Goal: Task Accomplishment & Management: Manage account settings

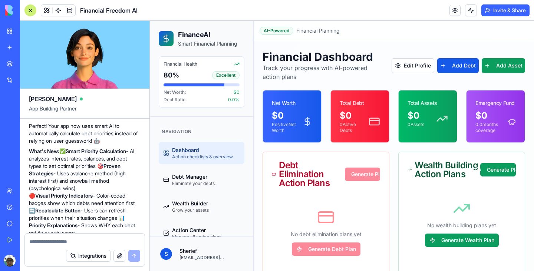
scroll to position [1424, 0]
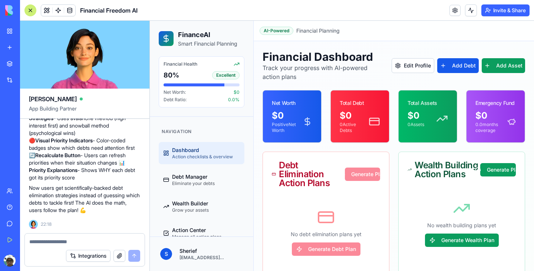
click at [185, 157] on span "Action checklists & overview" at bounding box center [202, 157] width 61 height 6
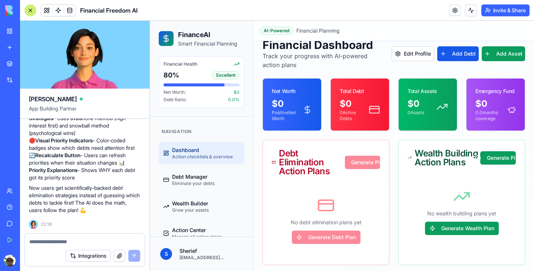
scroll to position [15, 0]
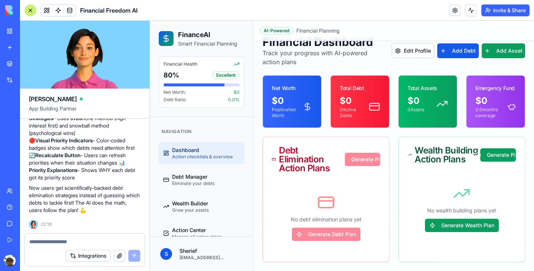
click at [320, 237] on div "No debt elimination plans yet Generate Debt Plan" at bounding box center [326, 217] width 108 height 71
click at [359, 155] on div "Debt Elimination Action Plans Generate Plan" at bounding box center [326, 159] width 108 height 27
click at [440, 224] on button "Generate Wealth Plan" at bounding box center [462, 225] width 74 height 13
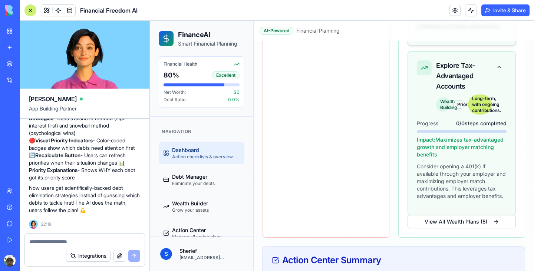
scroll to position [348, 0]
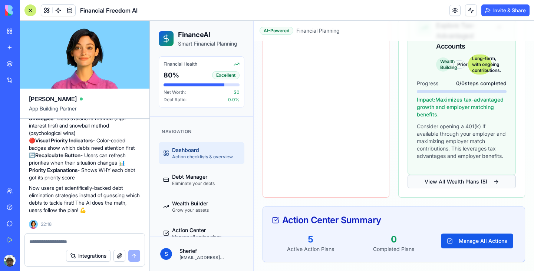
click at [455, 182] on button "View All Wealth Plans ( 5 )" at bounding box center [462, 181] width 108 height 13
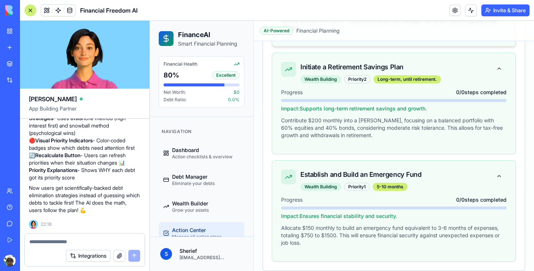
scroll to position [508, 0]
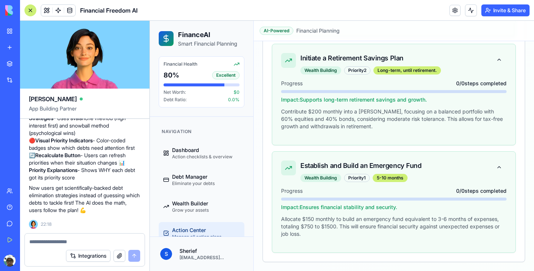
click at [81, 244] on textarea at bounding box center [84, 241] width 111 height 7
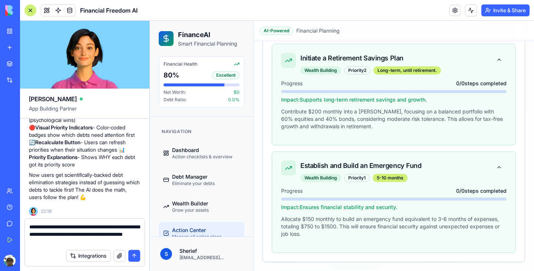
type textarea "**********"
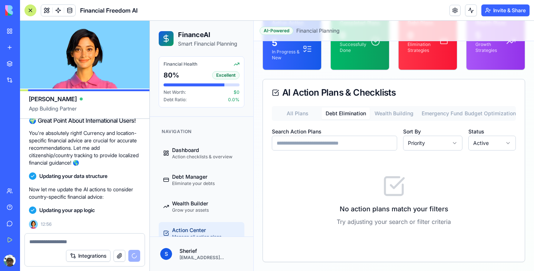
scroll to position [80, 0]
click at [342, 111] on button "Debt Elimination" at bounding box center [346, 114] width 48 height 12
click at [399, 115] on button "Wealth Building" at bounding box center [394, 114] width 48 height 12
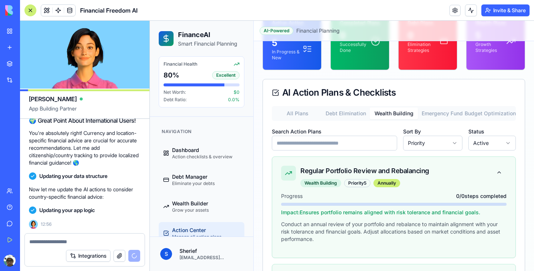
click at [449, 112] on button "Emergency Fund" at bounding box center [442, 114] width 48 height 12
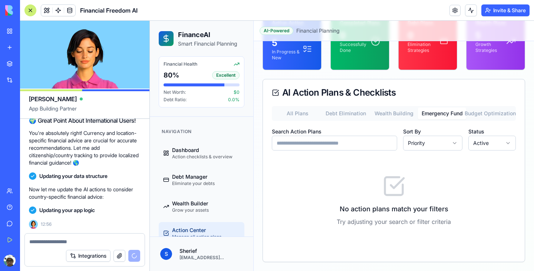
click at [392, 118] on button "Wealth Building" at bounding box center [394, 114] width 48 height 12
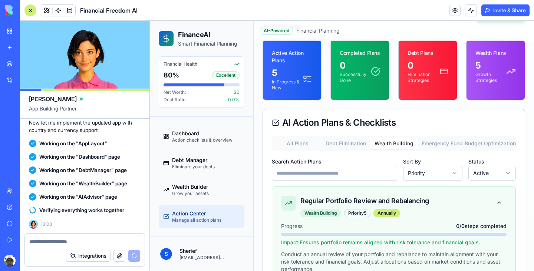
scroll to position [84, 0]
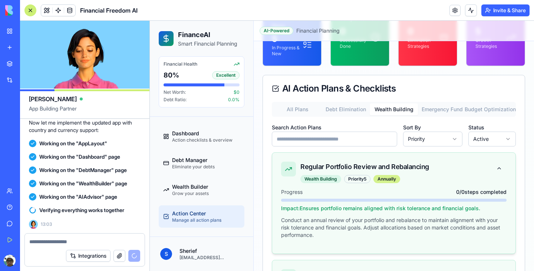
click at [397, 182] on div "Annually" at bounding box center [387, 179] width 27 height 8
click at [389, 200] on div at bounding box center [394, 200] width 226 height 3
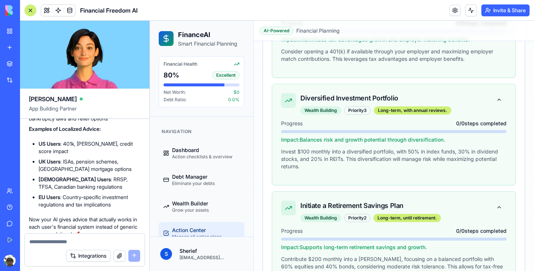
scroll to position [1936, 0]
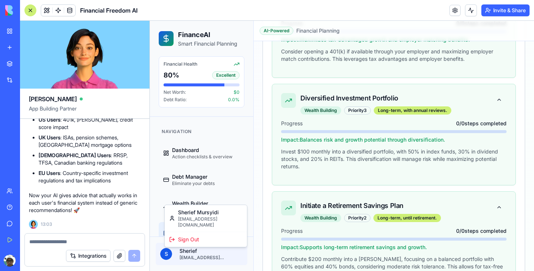
click at [169, 252] on html "FinanceAI Smart Financial Planning Financial Health 80 % Excellent Net Worth: $…" at bounding box center [342, 39] width 384 height 759
click at [263, 177] on html "FinanceAI Smart Financial Planning Financial Health 80 % Excellent Net Worth: $…" at bounding box center [342, 39] width 384 height 759
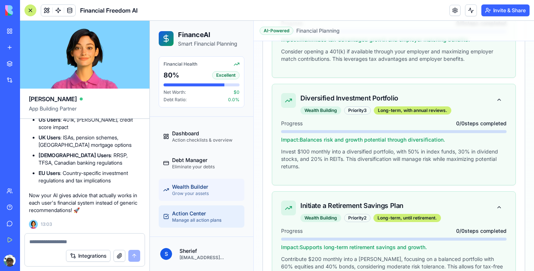
scroll to position [0, 0]
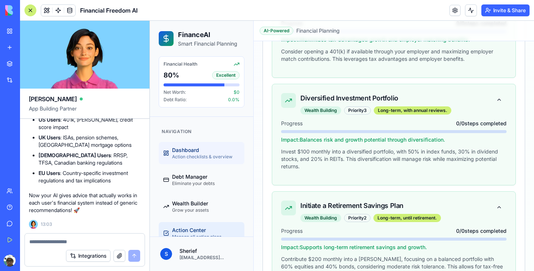
click at [218, 148] on span "Dashboard" at bounding box center [202, 150] width 60 height 7
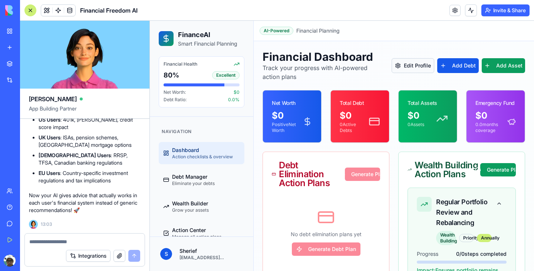
click at [415, 63] on button "Edit Profile" at bounding box center [413, 65] width 42 height 15
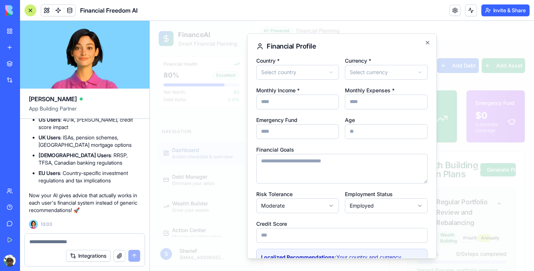
click at [426, 42] on icon "button" at bounding box center [428, 43] width 6 height 6
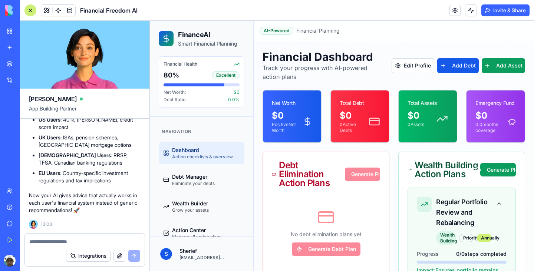
click at [78, 241] on textarea at bounding box center [84, 241] width 111 height 7
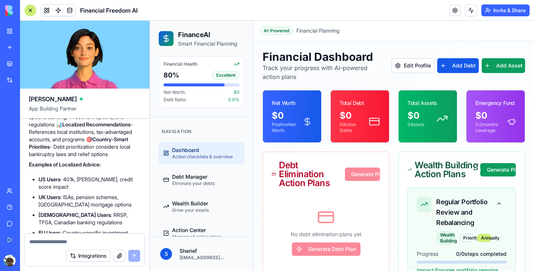
scroll to position [1834, 0]
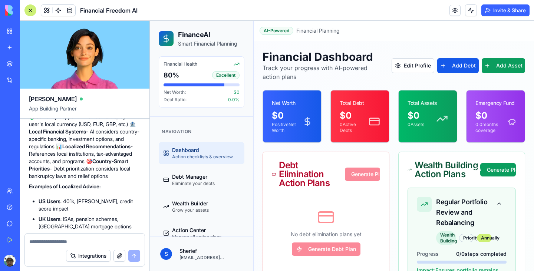
click at [63, 242] on textarea at bounding box center [84, 241] width 111 height 7
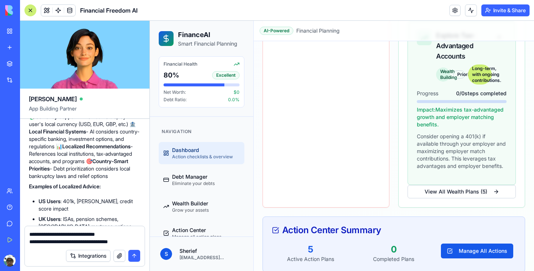
scroll to position [348, 0]
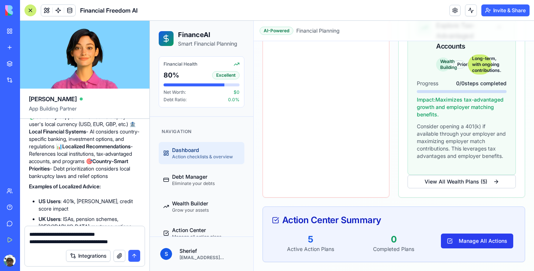
click at [472, 237] on button "Manage All Actions" at bounding box center [477, 241] width 72 height 15
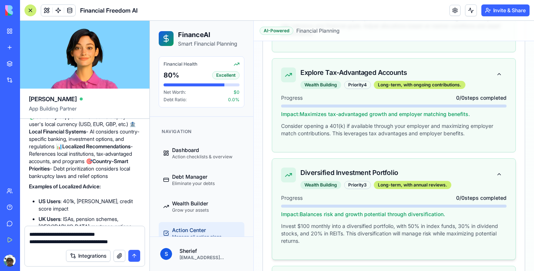
scroll to position [286, 0]
drag, startPoint x: 301, startPoint y: 171, endPoint x: 411, endPoint y: 168, distance: 109.9
click at [411, 168] on div "Diversified Investment Portfolio" at bounding box center [375, 172] width 151 height 10
click at [410, 168] on div "Diversified Investment Portfolio" at bounding box center [375, 172] width 151 height 10
drag, startPoint x: 302, startPoint y: 173, endPoint x: 395, endPoint y: 175, distance: 93.9
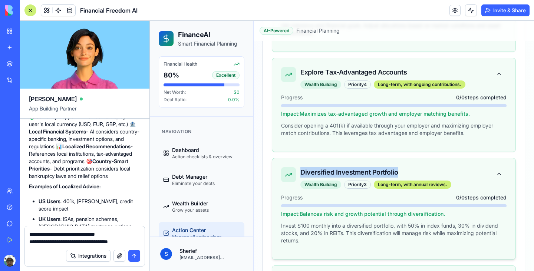
click at [395, 175] on div "Diversified Investment Portfolio" at bounding box center [375, 172] width 151 height 10
copy div "Diversified Investment Portfolio"
drag, startPoint x: 131, startPoint y: 243, endPoint x: 138, endPoint y: 243, distance: 7.8
click at [131, 242] on textarea "**********" at bounding box center [84, 238] width 111 height 15
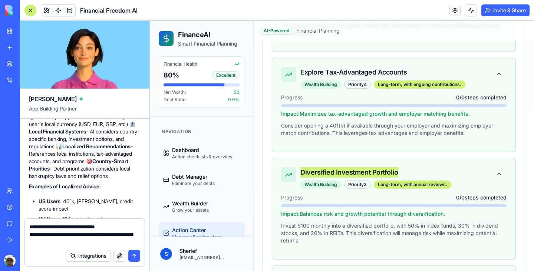
paste textarea "**********"
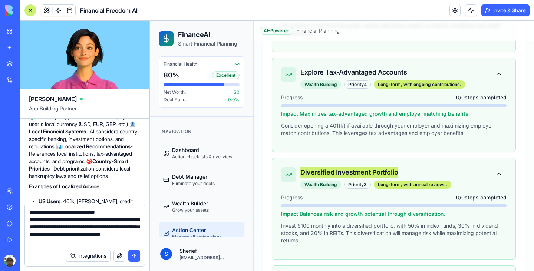
type textarea "**********"
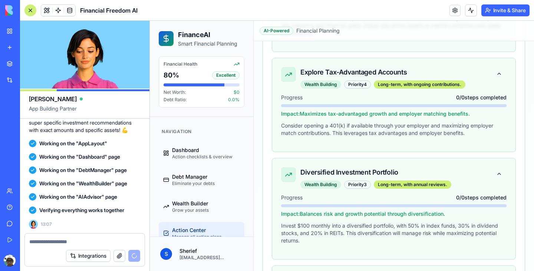
scroll to position [2188, 0]
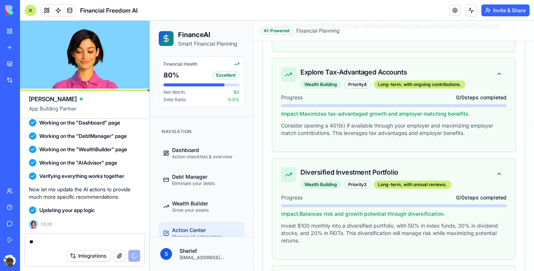
type textarea "*"
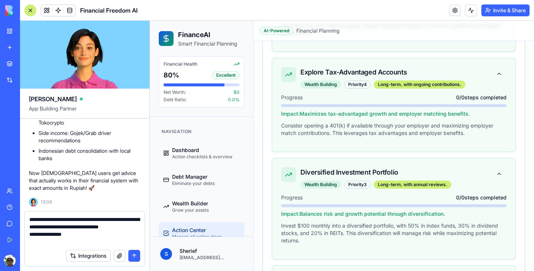
scroll to position [2549, 0]
drag, startPoint x: 42, startPoint y: 244, endPoint x: 74, endPoint y: 244, distance: 31.9
click at [74, 244] on textarea "**********" at bounding box center [84, 231] width 111 height 30
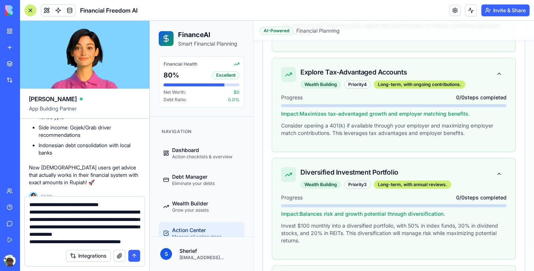
scroll to position [29, 0]
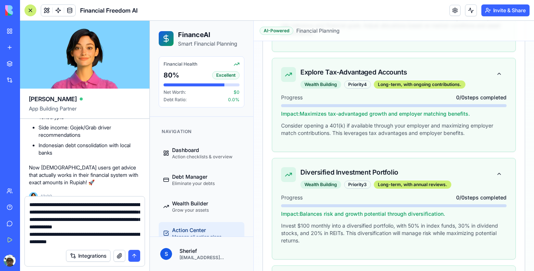
click at [46, 244] on textarea "**********" at bounding box center [84, 223] width 111 height 45
click at [106, 242] on textarea "**********" at bounding box center [84, 223] width 111 height 45
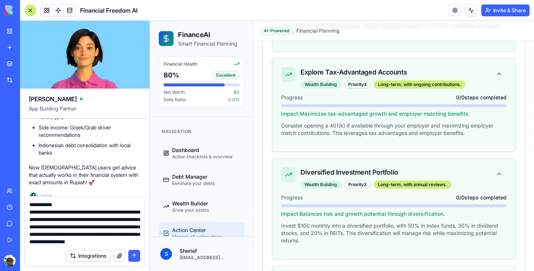
scroll to position [66, 0]
type textarea "**********"
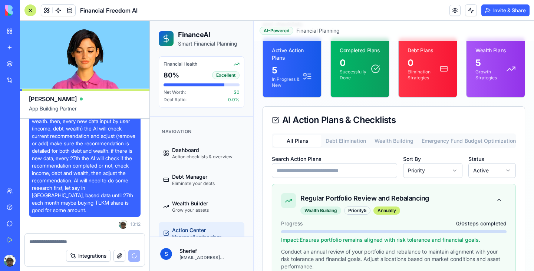
scroll to position [0, 0]
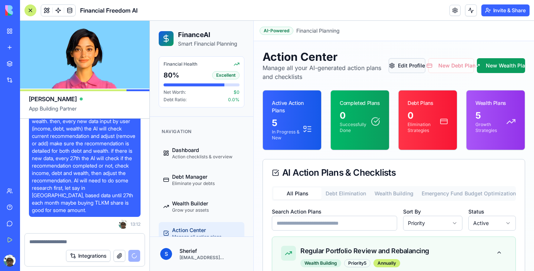
click at [409, 68] on button "Edit Profile" at bounding box center [407, 65] width 37 height 15
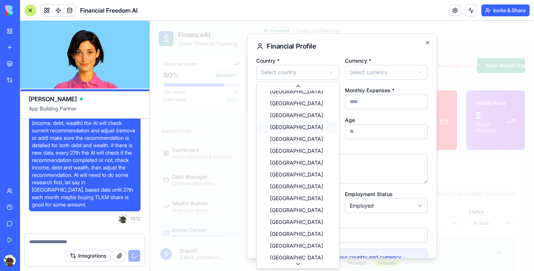
scroll to position [2744, 0]
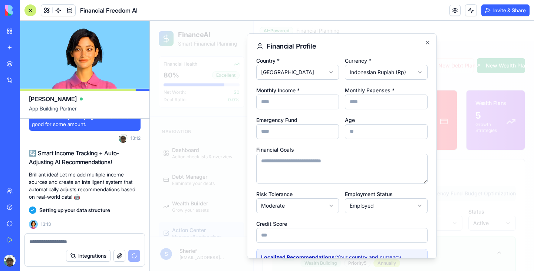
scroll to position [2786, 0]
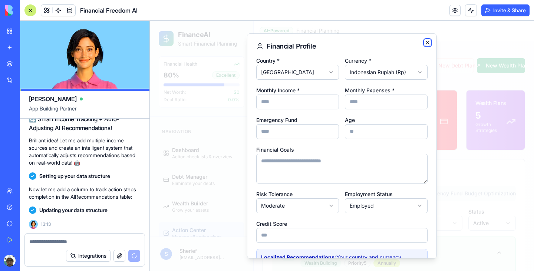
click at [428, 41] on icon "button" at bounding box center [428, 43] width 6 height 6
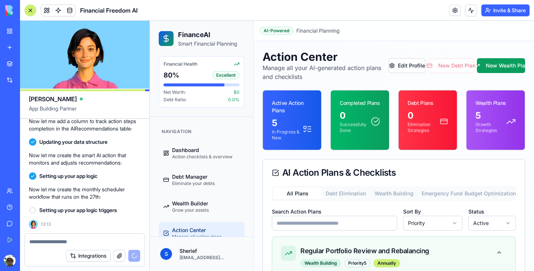
scroll to position [2875, 0]
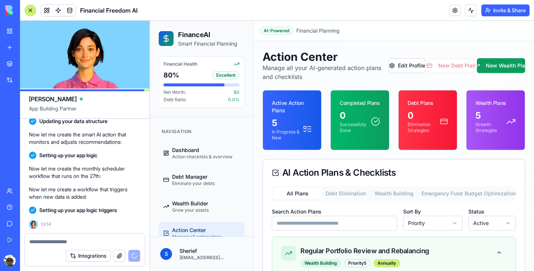
click at [354, 197] on button "Debt Elimination" at bounding box center [346, 194] width 48 height 12
click at [396, 195] on button "Wealth Building" at bounding box center [394, 194] width 48 height 12
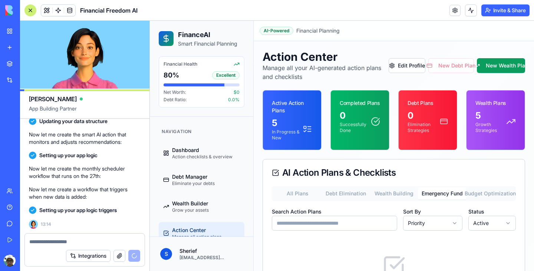
click at [439, 194] on button "Emergency Fund" at bounding box center [442, 194] width 48 height 12
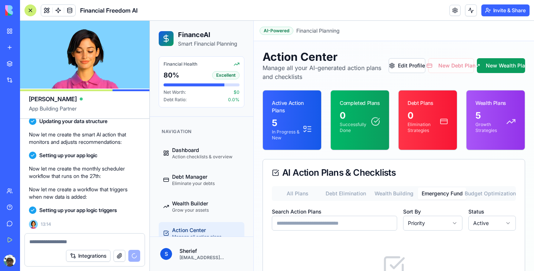
click at [304, 194] on button "All Plans" at bounding box center [297, 194] width 48 height 12
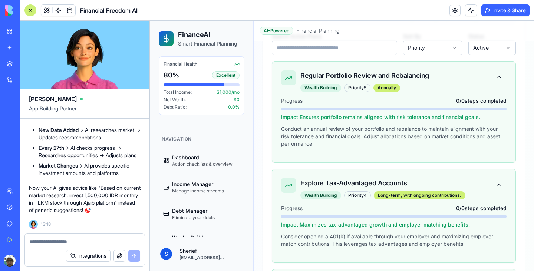
scroll to position [211, 0]
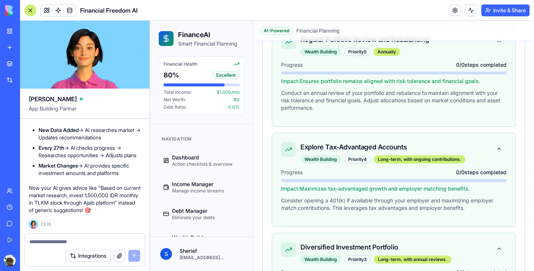
click at [102, 244] on textarea at bounding box center [84, 241] width 111 height 7
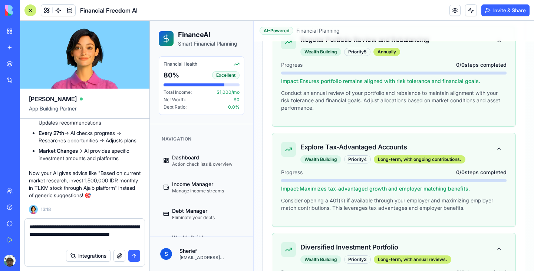
type textarea "**********"
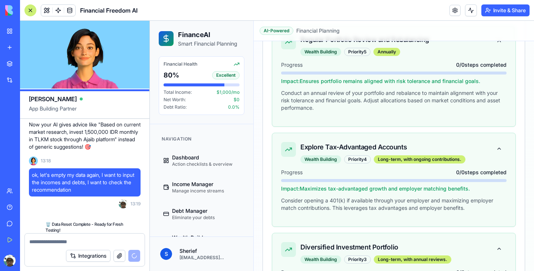
scroll to position [3492, 0]
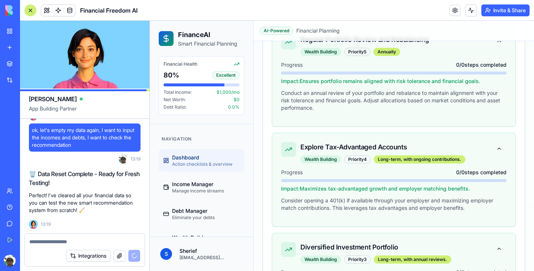
click at [193, 159] on span "Dashboard" at bounding box center [202, 157] width 60 height 7
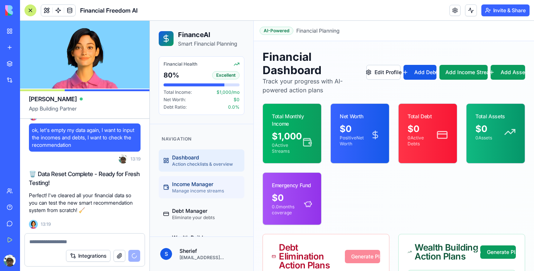
click at [187, 183] on span "Income Manager" at bounding box center [198, 184] width 52 height 7
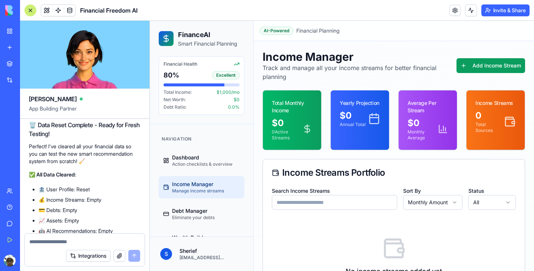
scroll to position [3542, 0]
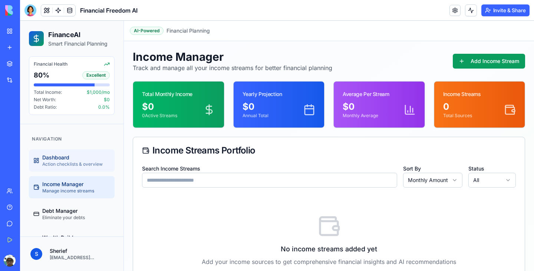
click at [64, 161] on span "Action checklists & overview" at bounding box center [72, 164] width 60 height 6
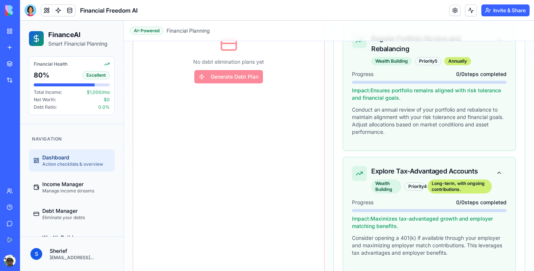
scroll to position [104, 0]
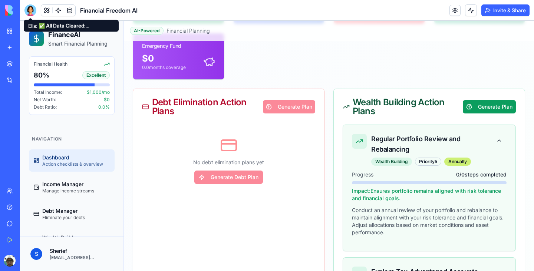
click at [33, 10] on div at bounding box center [30, 10] width 12 height 12
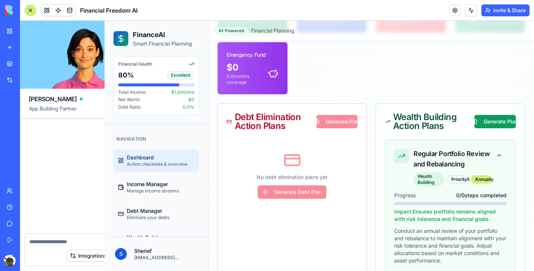
scroll to position [3770, 0]
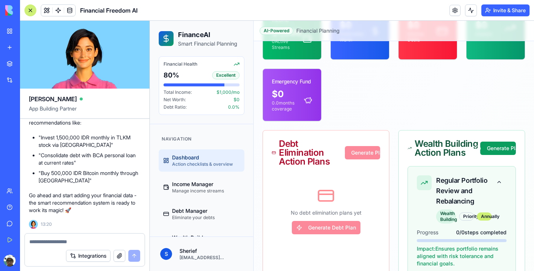
click at [69, 239] on textarea at bounding box center [84, 241] width 111 height 7
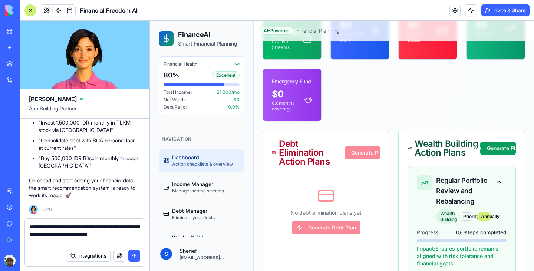
type textarea "**********"
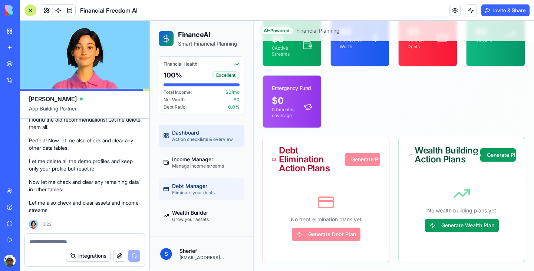
scroll to position [51, 0]
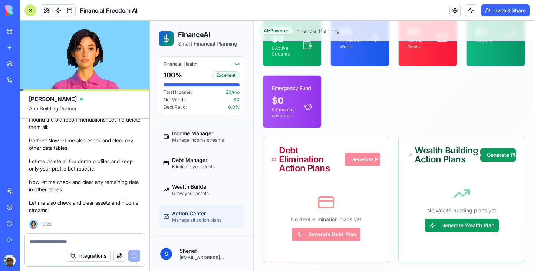
click at [190, 217] on span "Action Center" at bounding box center [196, 213] width 49 height 7
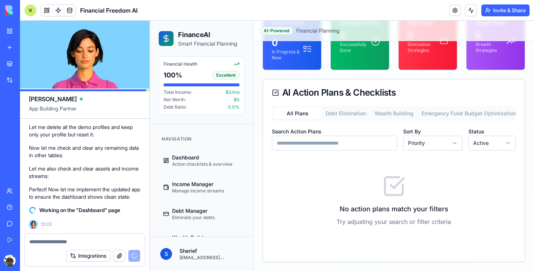
scroll to position [51, 0]
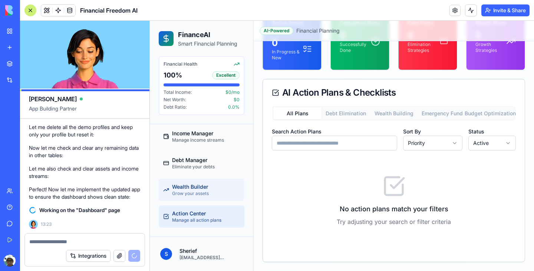
click at [195, 194] on span "Grow your assets" at bounding box center [190, 194] width 37 height 6
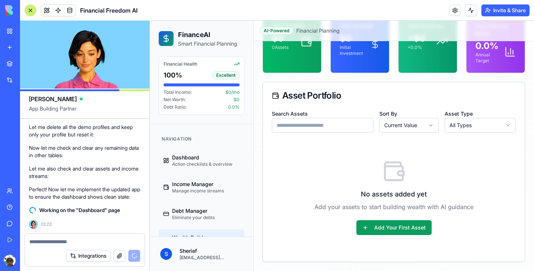
scroll to position [68, 0]
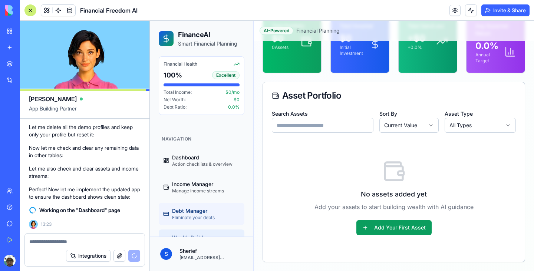
click at [190, 215] on span "Eliminate your debts" at bounding box center [193, 218] width 43 height 6
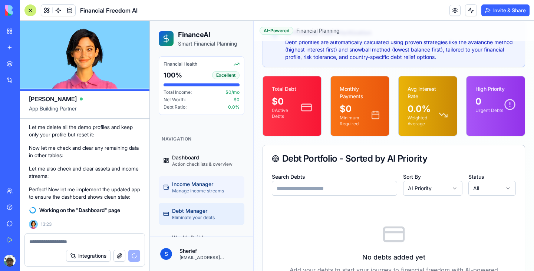
click at [197, 193] on span "Manage income streams" at bounding box center [198, 191] width 52 height 6
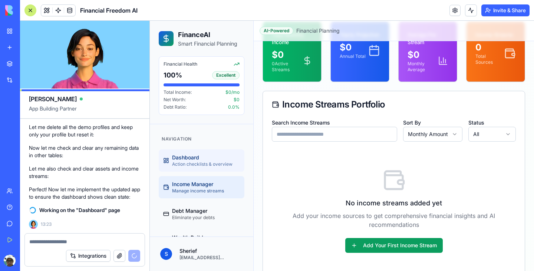
click at [200, 168] on link "Dashboard Action checklists & overview" at bounding box center [202, 161] width 86 height 22
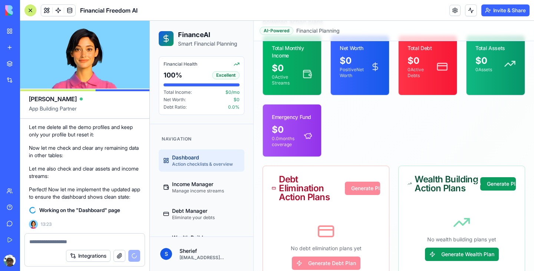
click at [30, 10] on div at bounding box center [30, 10] width 12 height 12
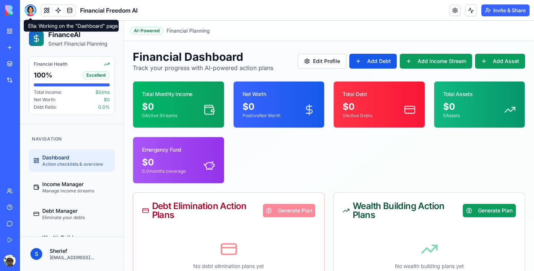
click at [31, 8] on div at bounding box center [30, 10] width 12 height 12
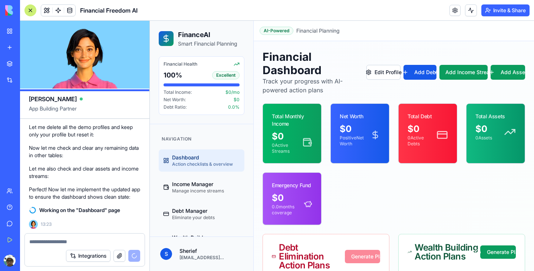
click at [31, 8] on div at bounding box center [30, 10] width 12 height 12
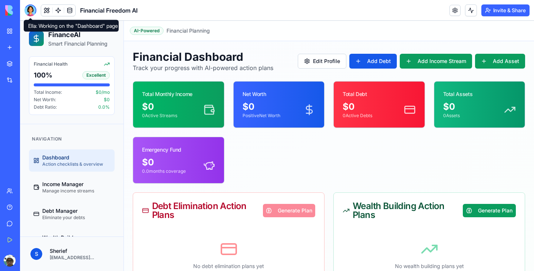
click at [282, 49] on div "Financial Dashboard Track your progress with AI-powered action plans Edit Profi…" at bounding box center [329, 179] width 410 height 277
click at [31, 7] on div at bounding box center [30, 10] width 12 height 12
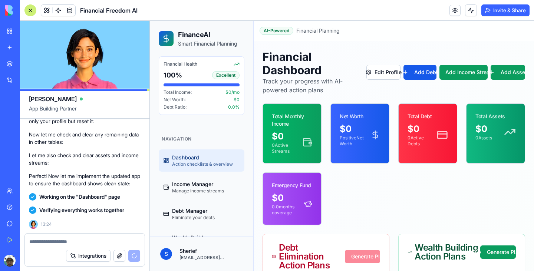
scroll to position [4418, 0]
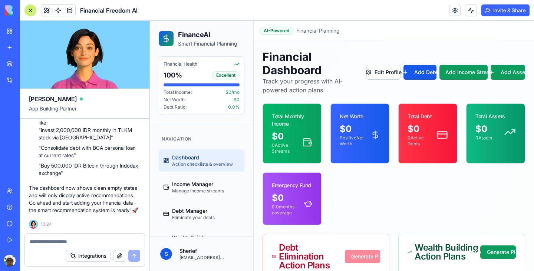
click at [33, 10] on div at bounding box center [30, 10] width 12 height 12
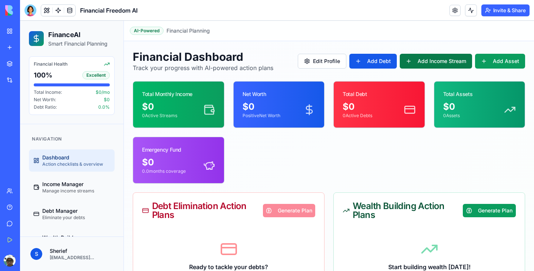
click at [454, 63] on button "Add Income Stream" at bounding box center [436, 61] width 72 height 15
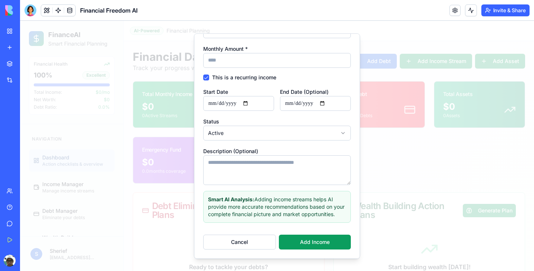
scroll to position [0, 0]
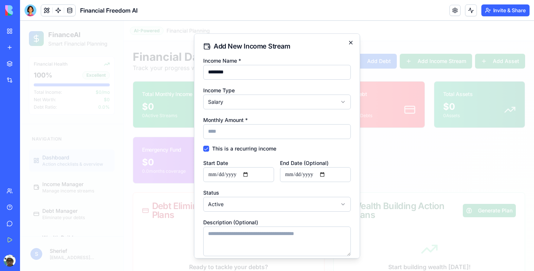
type input "********"
click at [352, 44] on icon "button" at bounding box center [351, 43] width 6 height 6
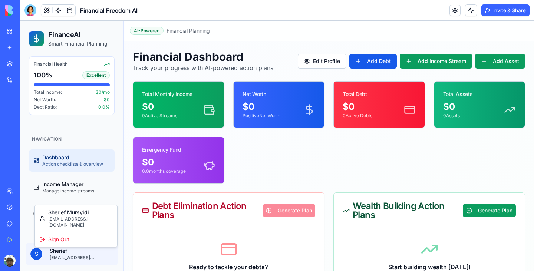
click at [53, 252] on html "FinanceAI Smart Financial Planning Financial Health 100 % Excellent Total Incom…" at bounding box center [277, 184] width 514 height 327
click at [83, 214] on span "[PERSON_NAME]" at bounding box center [80, 212] width 65 height 7
click at [322, 62] on button "Edit Profile" at bounding box center [322, 61] width 49 height 15
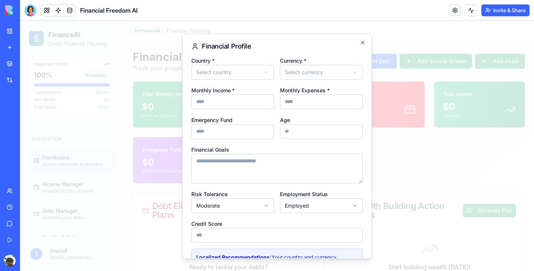
click at [246, 73] on body "FinanceAI Smart Financial Planning Financial Health 100 % Excellent Total Incom…" at bounding box center [277, 184] width 514 height 327
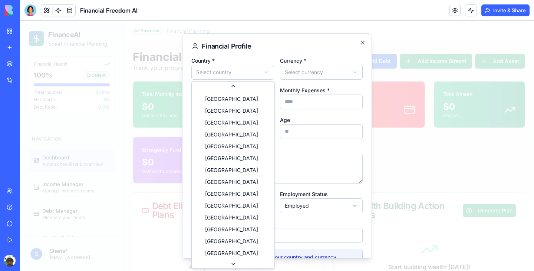
scroll to position [367, 0]
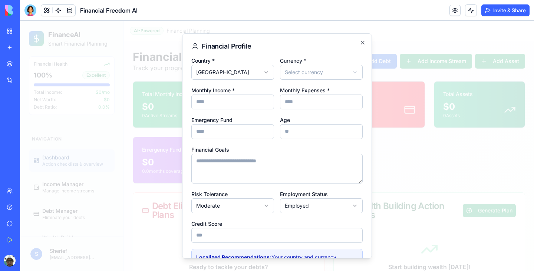
click at [321, 75] on body "FinanceAI Smart Financial Planning Financial Health 100 % Excellent Total Incom…" at bounding box center [277, 184] width 514 height 327
click at [229, 104] on input "*" at bounding box center [232, 102] width 83 height 15
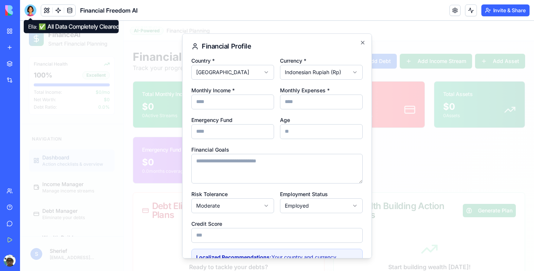
click at [30, 13] on div at bounding box center [30, 10] width 12 height 12
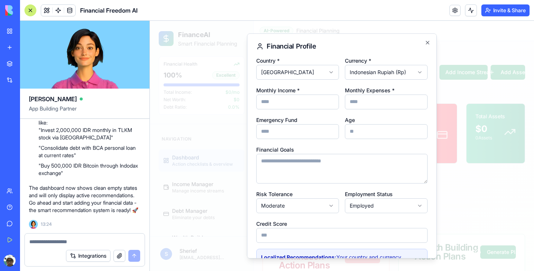
scroll to position [0, 0]
click at [57, 241] on textarea at bounding box center [84, 241] width 111 height 7
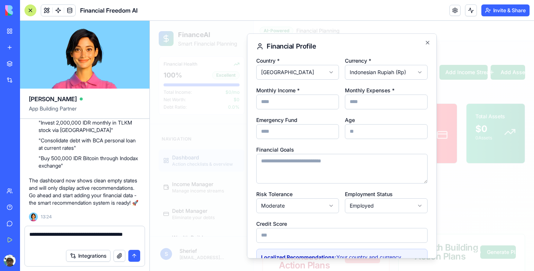
click at [43, 241] on textarea "**********" at bounding box center [84, 238] width 111 height 15
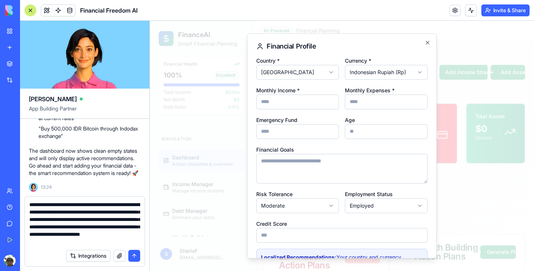
click at [81, 242] on textarea "**********" at bounding box center [84, 223] width 111 height 45
click at [131, 239] on textarea "**********" at bounding box center [84, 223] width 111 height 45
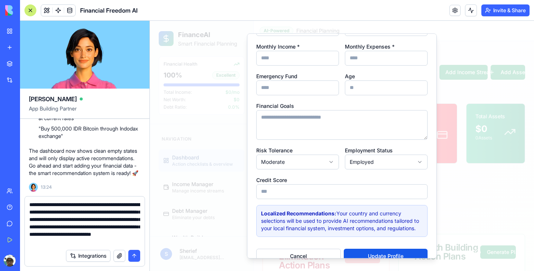
scroll to position [58, 0]
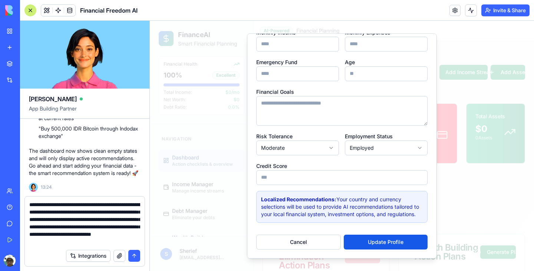
click at [63, 240] on textarea "**********" at bounding box center [84, 223] width 111 height 45
type textarea "**********"
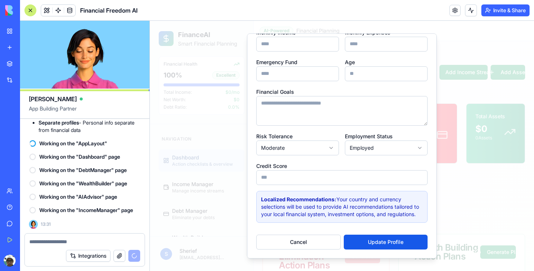
scroll to position [4782, 0]
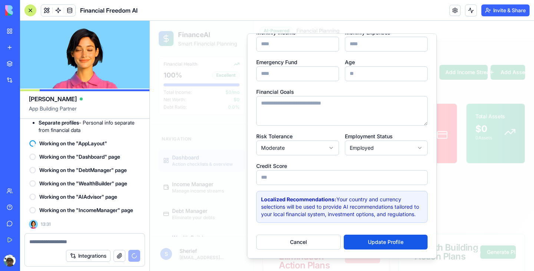
drag, startPoint x: 262, startPoint y: 198, endPoint x: 422, endPoint y: 216, distance: 160.8
click at [422, 216] on p "Localized Recommendations: Your country and currency selections will be used to…" at bounding box center [342, 207] width 162 height 22
copy p "Localized Recommendations: Your country and currency selections will be used to…"
click at [93, 238] on div at bounding box center [85, 240] width 120 height 12
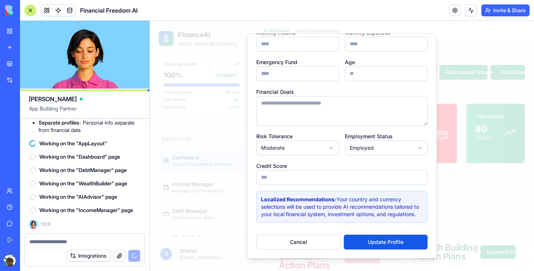
click at [85, 242] on textarea at bounding box center [84, 241] width 111 height 7
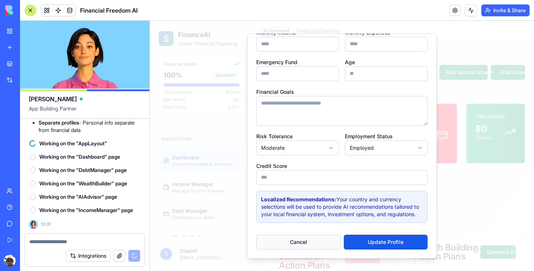
click at [292, 238] on button "Cancel" at bounding box center [298, 242] width 85 height 15
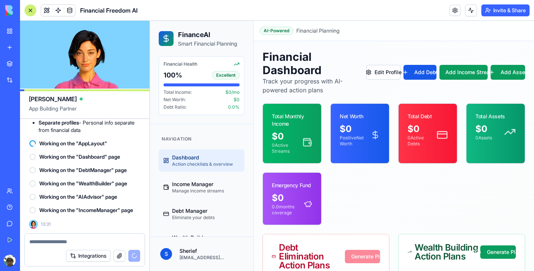
scroll to position [4720, 0]
click at [30, 11] on div at bounding box center [30, 10] width 12 height 12
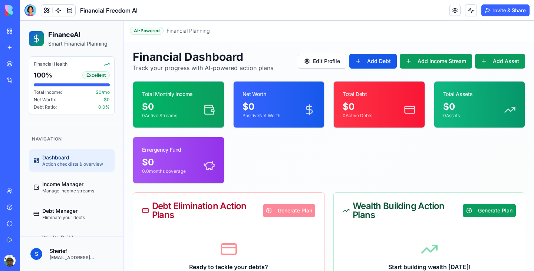
click at [30, 11] on div at bounding box center [30, 10] width 12 height 12
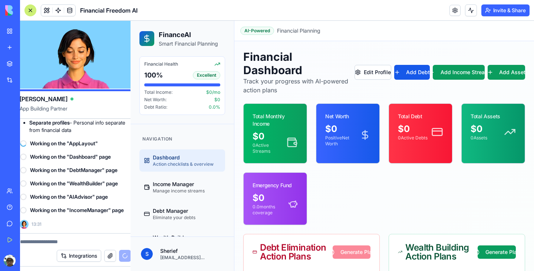
scroll to position [0, 0]
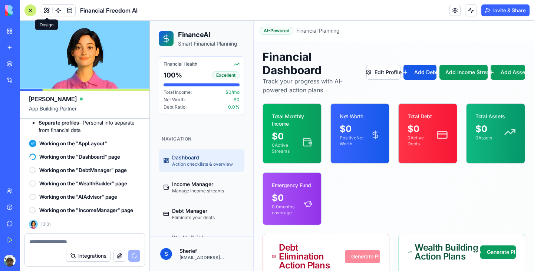
click at [47, 12] on button at bounding box center [46, 10] width 11 height 11
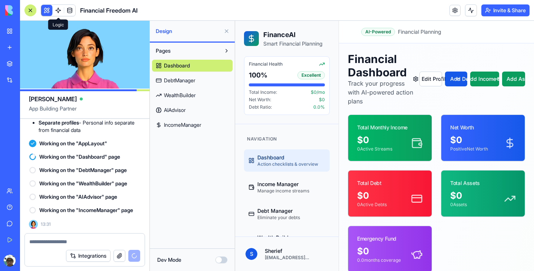
click at [56, 11] on span at bounding box center [58, 10] width 21 height 21
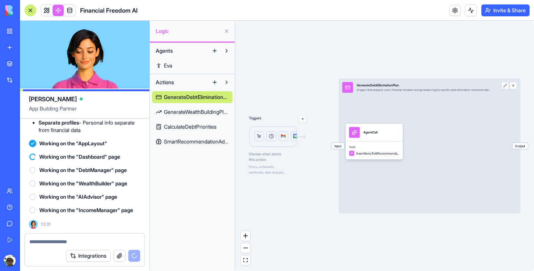
click at [198, 112] on span "GenerateWealthBuildingPlan" at bounding box center [196, 111] width 65 height 7
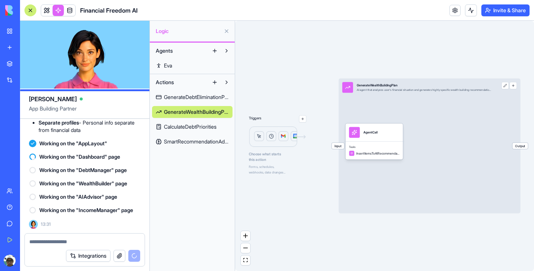
click at [193, 127] on span "CalculateDebtPriorities" at bounding box center [190, 126] width 53 height 7
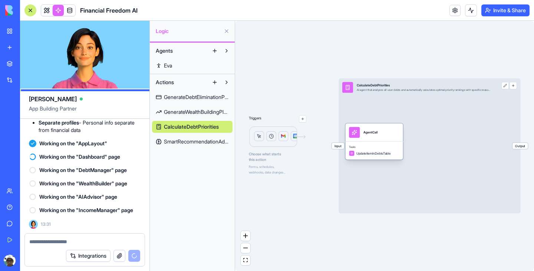
click at [375, 156] on div "Tools UpdateItemInDebtsTable" at bounding box center [374, 150] width 58 height 18
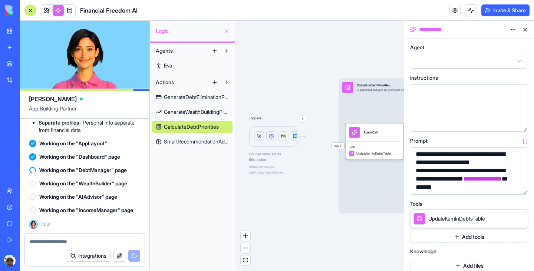
scroll to position [559, 0]
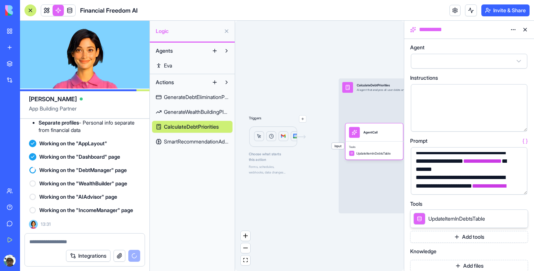
click at [525, 32] on button at bounding box center [525, 30] width 12 height 12
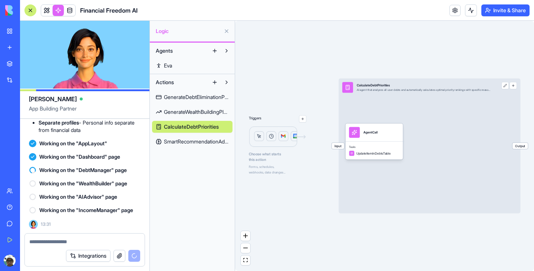
click at [202, 140] on span "SmartRecommendationAdjuster" at bounding box center [196, 141] width 65 height 7
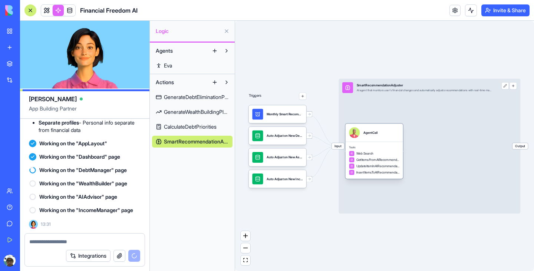
click at [391, 155] on div "Web Search" at bounding box center [374, 154] width 50 height 6
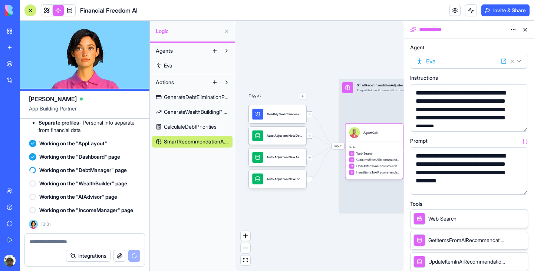
click at [525, 30] on button at bounding box center [525, 30] width 12 height 12
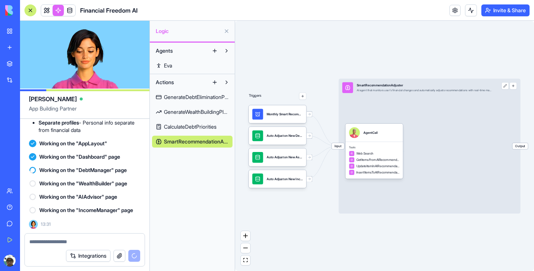
click at [182, 68] on link "Eva" at bounding box center [192, 66] width 81 height 12
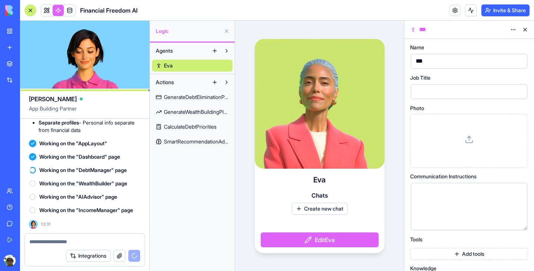
scroll to position [24, 0]
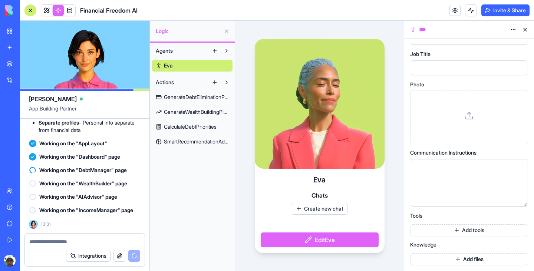
click at [527, 27] on button at bounding box center [525, 30] width 12 height 12
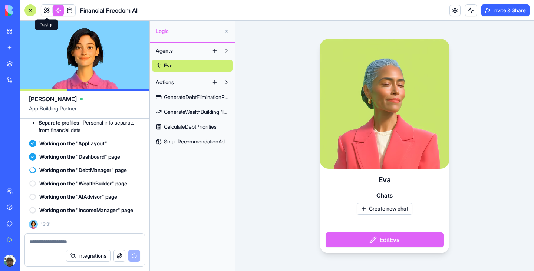
click at [47, 10] on link at bounding box center [46, 10] width 11 height 11
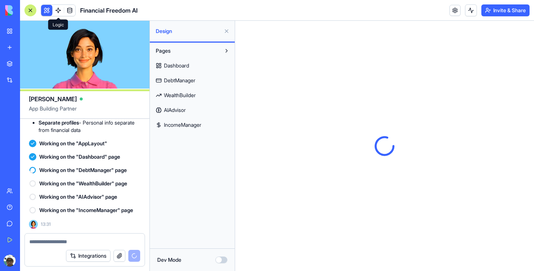
click at [47, 10] on button at bounding box center [46, 10] width 11 height 11
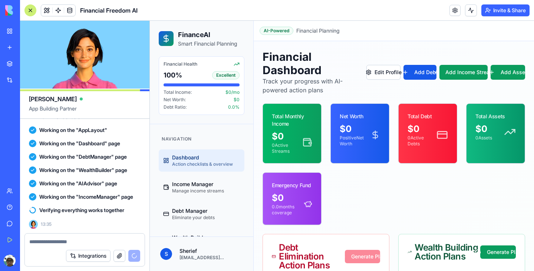
click at [29, 12] on div at bounding box center [30, 10] width 12 height 12
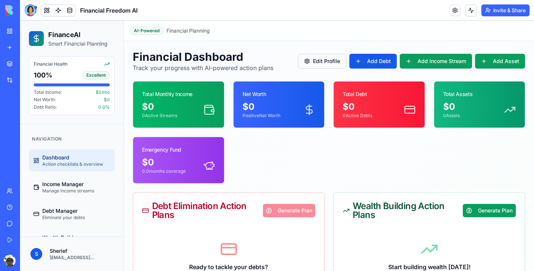
click at [315, 59] on button "Edit Profile" at bounding box center [322, 61] width 49 height 15
click at [321, 63] on button "Edit Profile" at bounding box center [322, 61] width 49 height 15
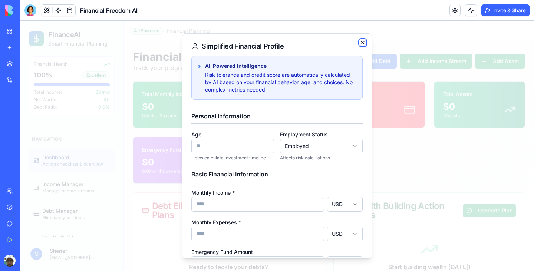
click at [362, 44] on icon "button" at bounding box center [363, 43] width 6 height 6
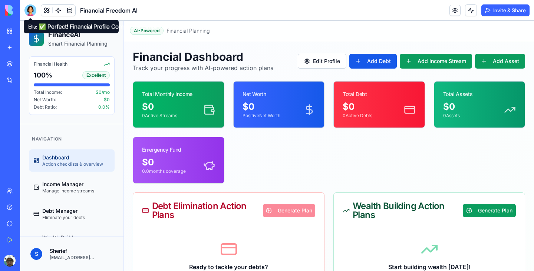
click at [31, 9] on div at bounding box center [30, 10] width 12 height 12
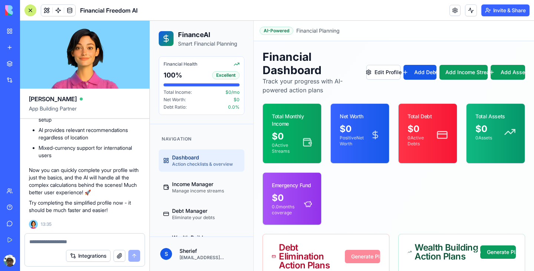
click at [93, 240] on textarea at bounding box center [84, 241] width 111 height 7
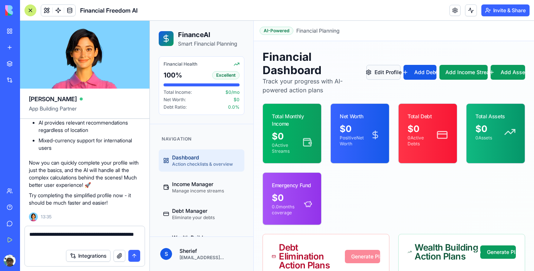
click at [382, 76] on button "Edit Profile" at bounding box center [384, 72] width 34 height 15
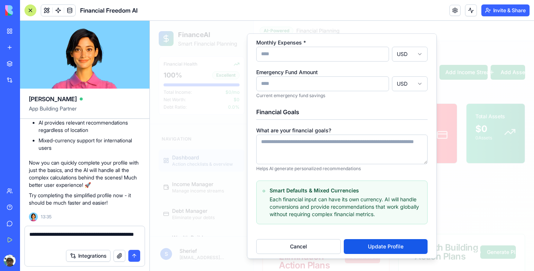
scroll to position [184, 0]
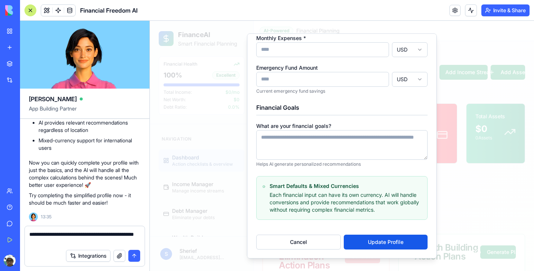
click at [95, 241] on textarea "**********" at bounding box center [84, 238] width 111 height 15
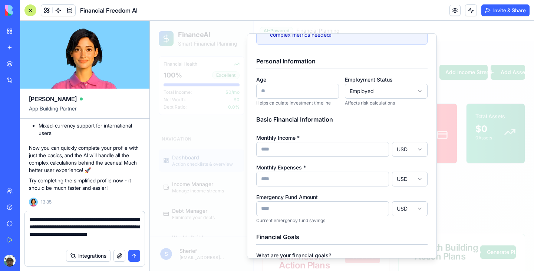
scroll to position [0, 0]
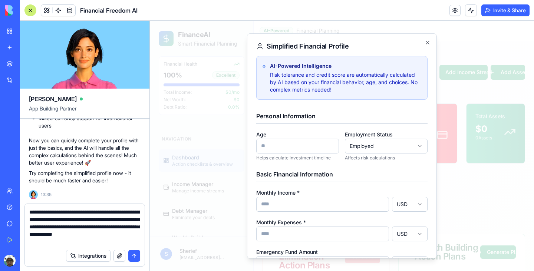
click at [44, 230] on textarea "**********" at bounding box center [84, 226] width 111 height 37
type textarea "**********"
click at [134, 256] on button "submit" at bounding box center [134, 256] width 12 height 12
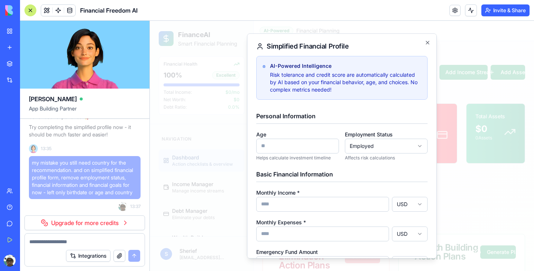
scroll to position [5335, 0]
click at [106, 226] on link "Upgrade for more credits" at bounding box center [84, 223] width 121 height 15
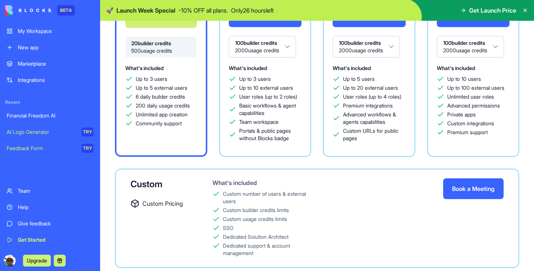
scroll to position [46, 0]
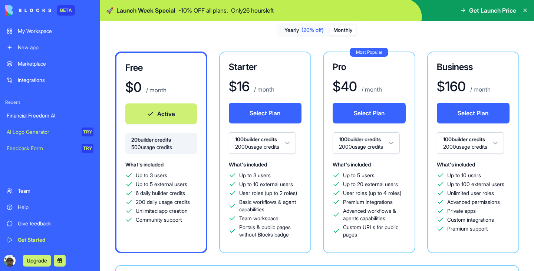
click at [341, 33] on button "Monthly" at bounding box center [343, 30] width 26 height 11
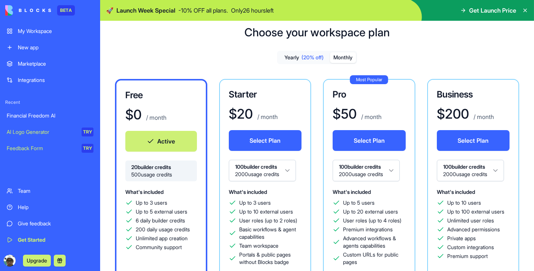
scroll to position [0, 0]
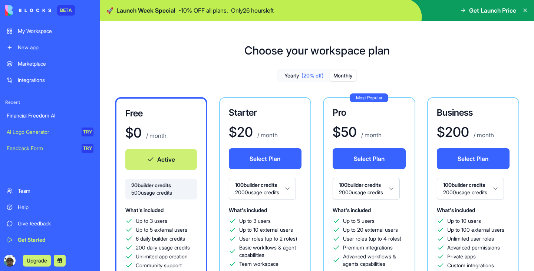
click at [289, 189] on html "BETA My Workspace New app Marketplace Integrations Recent Financial Freedom AI …" at bounding box center [267, 135] width 534 height 271
click at [54, 34] on div "My Workspace" at bounding box center [56, 30] width 76 height 7
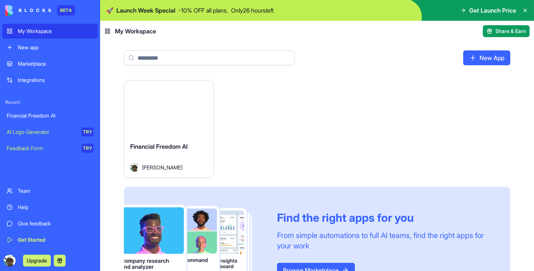
click at [183, 146] on span "Financial Freedom AI" at bounding box center [159, 146] width 58 height 7
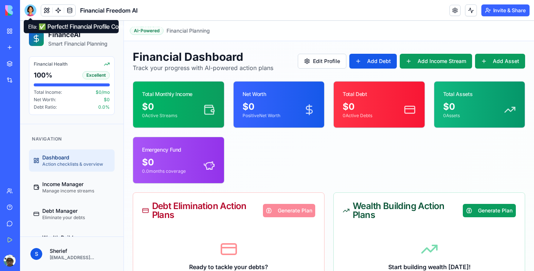
click at [31, 10] on div at bounding box center [30, 10] width 12 height 12
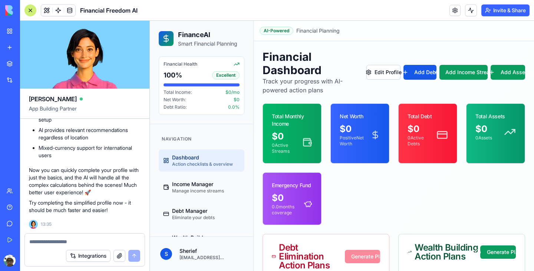
scroll to position [5252, 0]
click at [87, 255] on button "Integrations" at bounding box center [88, 256] width 45 height 12
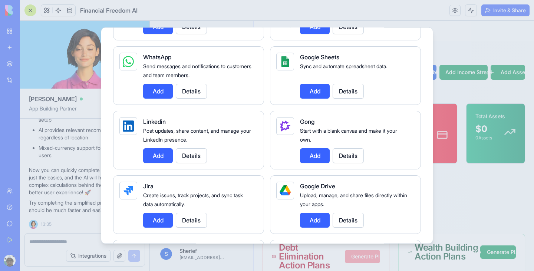
scroll to position [341, 0]
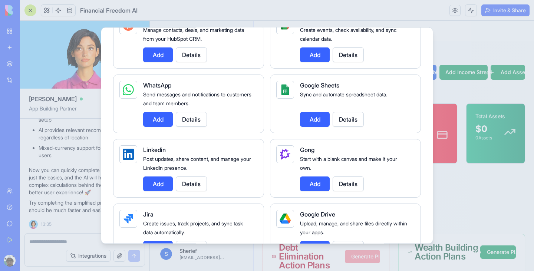
click at [474, 191] on div at bounding box center [267, 135] width 534 height 271
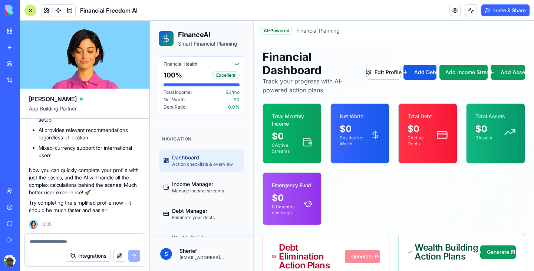
click at [38, 259] on button at bounding box center [32, 261] width 12 height 12
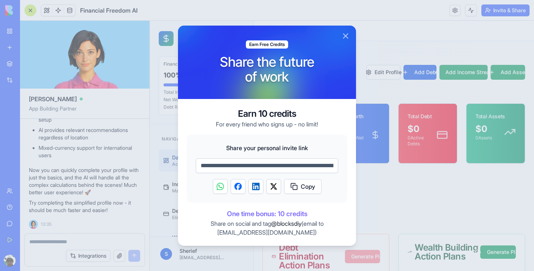
click at [344, 32] on button "Close" at bounding box center [345, 36] width 9 height 9
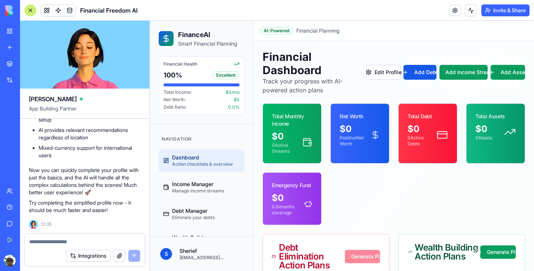
click at [43, 261] on button "Upgrade" at bounding box center [37, 261] width 28 height 12
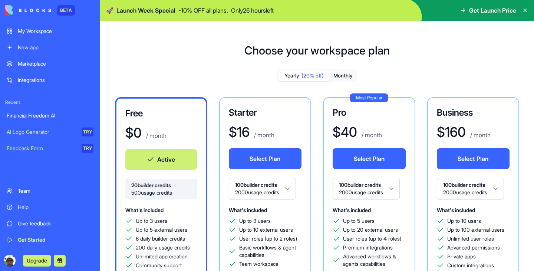
click at [351, 75] on button "Monthly" at bounding box center [343, 75] width 26 height 11
